Goal: Book appointment/travel/reservation

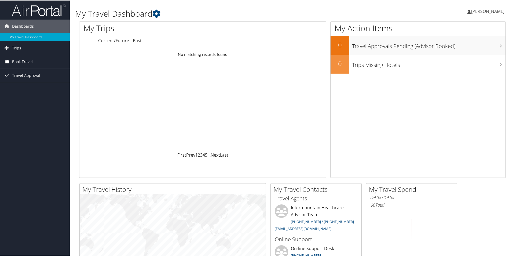
click at [27, 61] on span "Book Travel" at bounding box center [22, 60] width 21 height 13
click at [30, 86] on link "Book/Manage Online Trips" at bounding box center [35, 88] width 70 height 8
